Goal: Communication & Community: Answer question/provide support

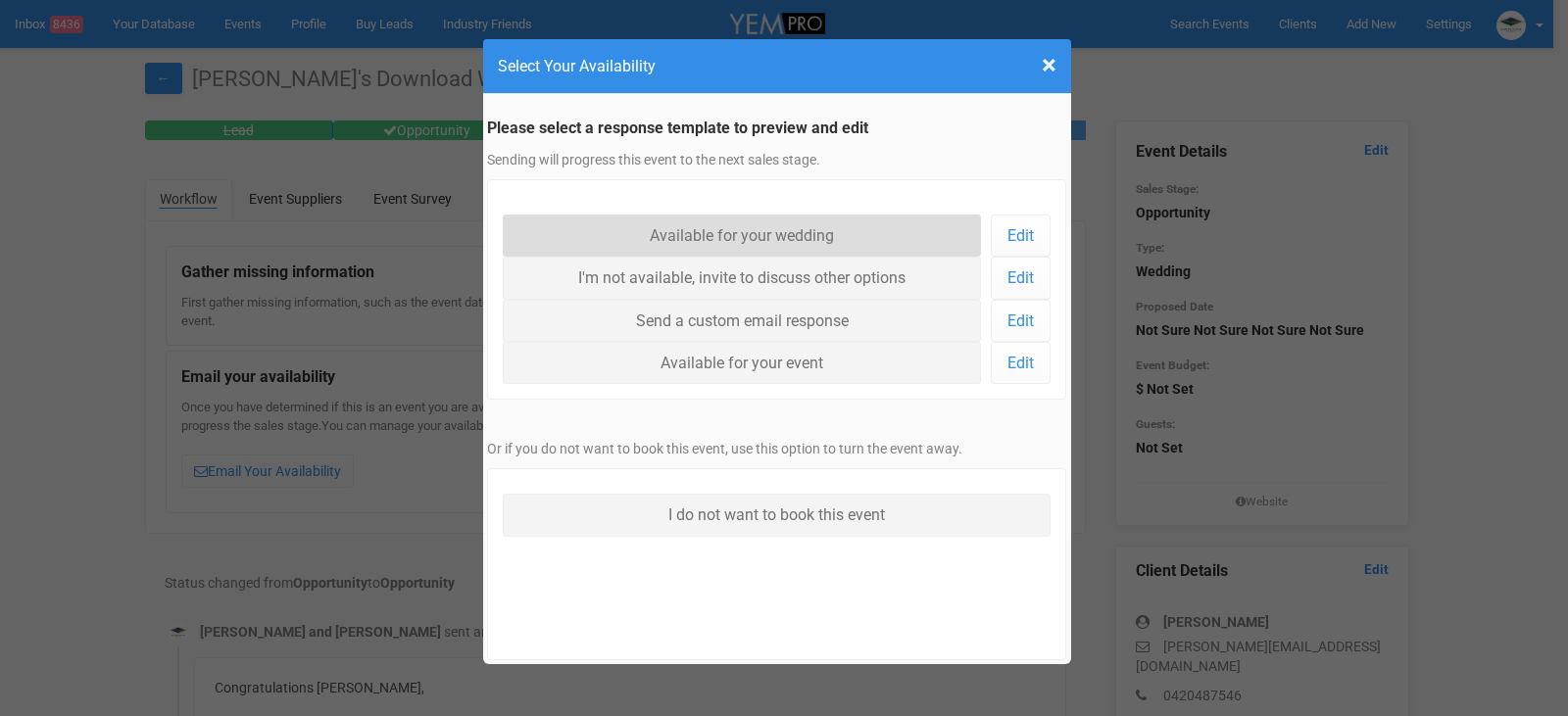
click at [740, 237] on link "Available for your wedding" at bounding box center [743, 235] width 479 height 42
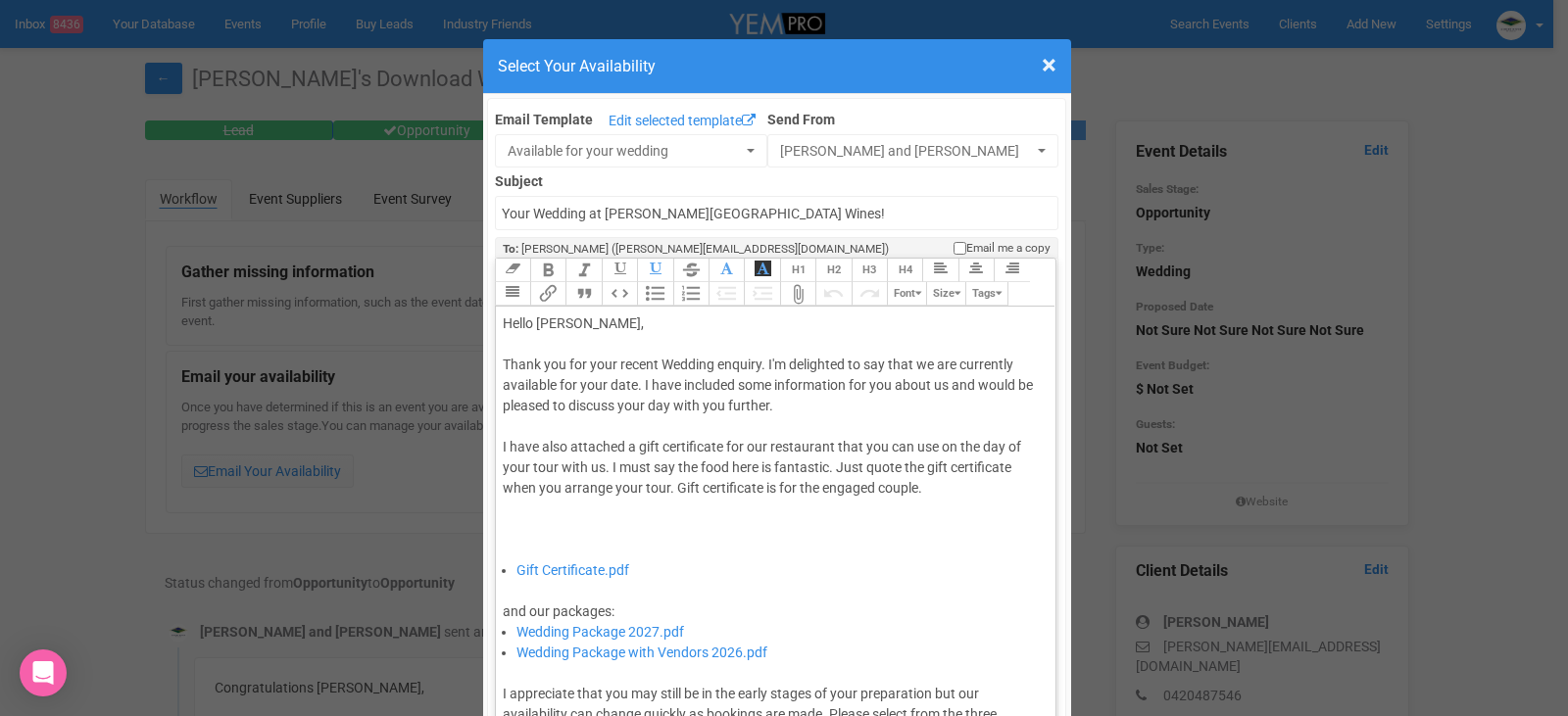
click at [635, 385] on div "Thank you for your recent Wedding enquiry. I'm delighted to say that we are cur…" at bounding box center [772, 457] width 539 height 205
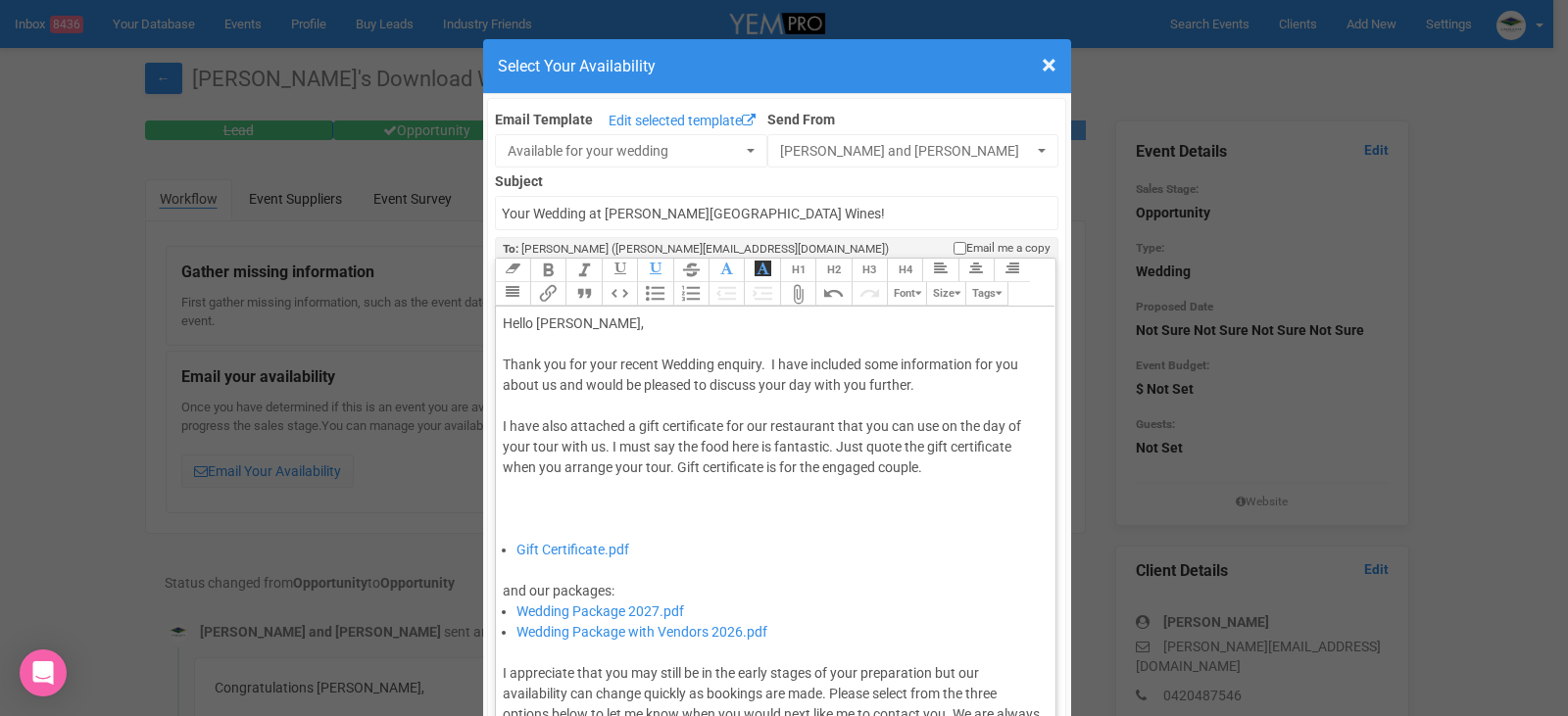
type trix-editor "<div>Hello Kate,&nbsp;</div><div><br></div><div>Thank you for your recent Weddi…"
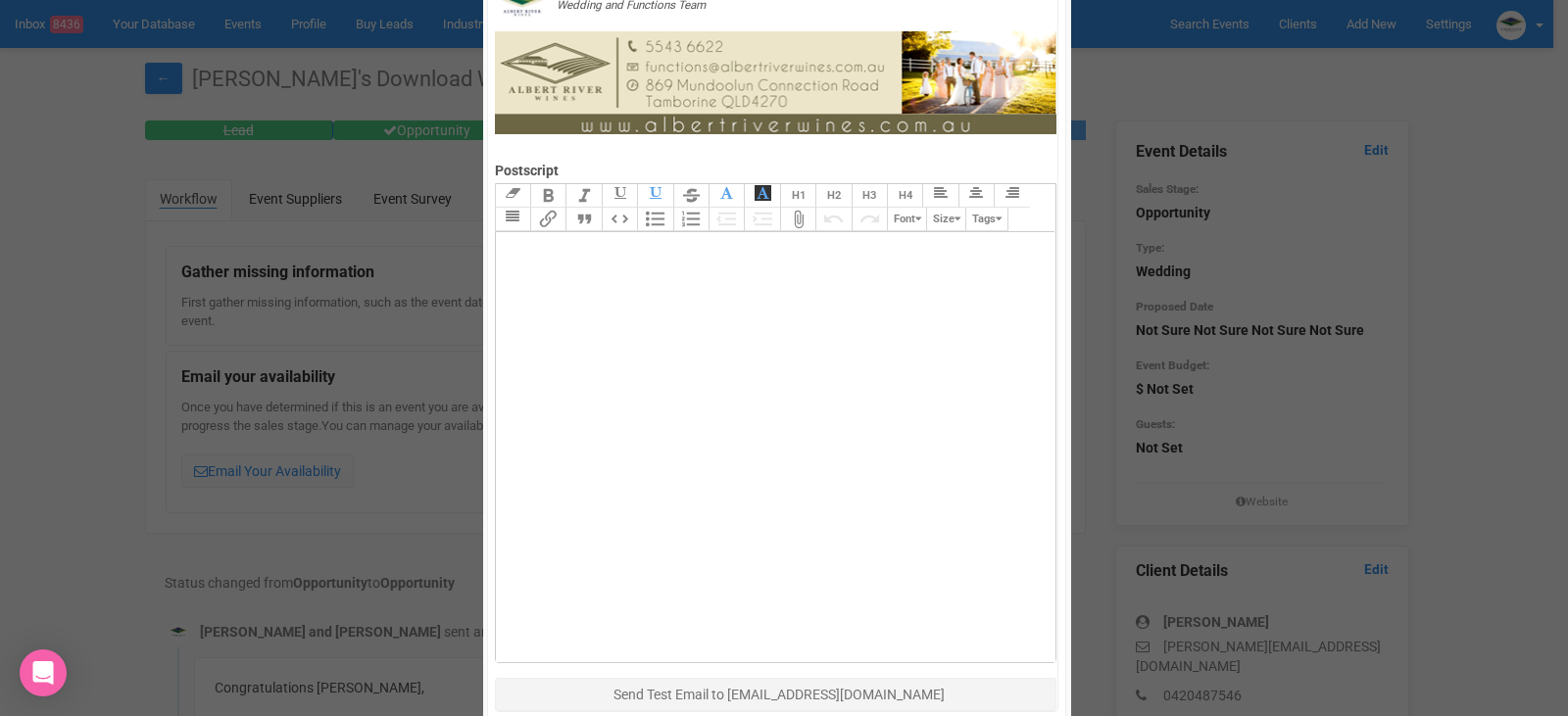
scroll to position [1347, 0]
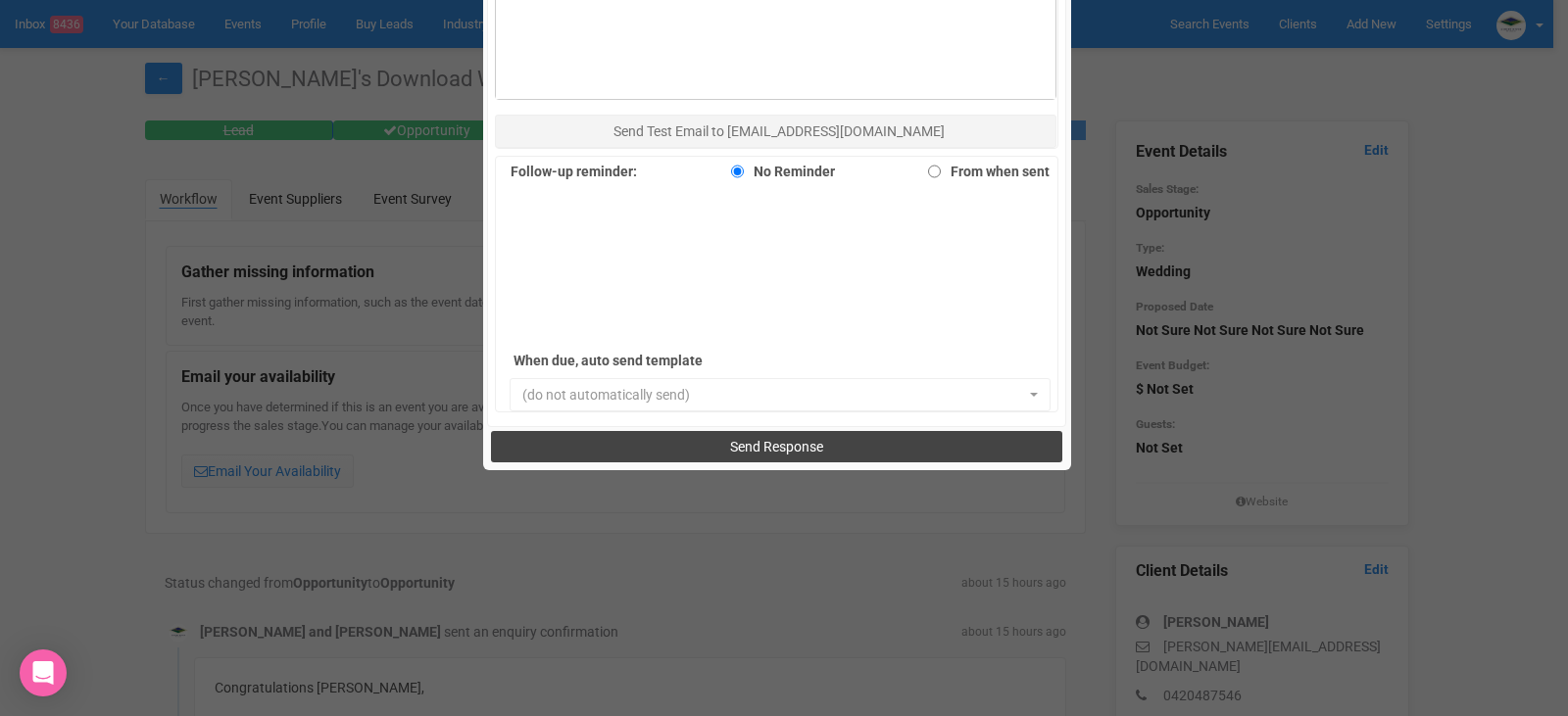
click at [785, 433] on button "Send Response" at bounding box center [776, 447] width 571 height 31
